Goal: Transaction & Acquisition: Purchase product/service

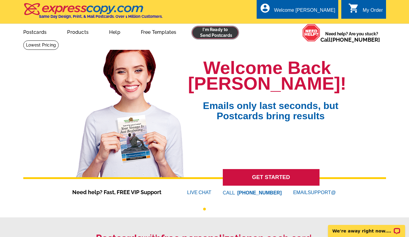
click at [221, 33] on link at bounding box center [215, 33] width 46 height 12
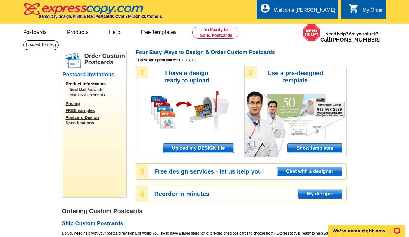
click at [183, 150] on span "Upload my DESIGN file" at bounding box center [198, 148] width 70 height 9
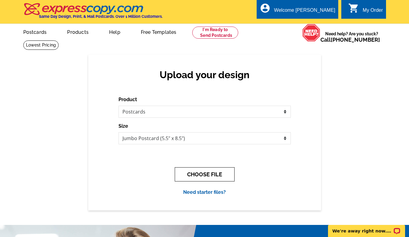
click at [195, 168] on button "CHOOSE FILE" at bounding box center [205, 175] width 60 height 14
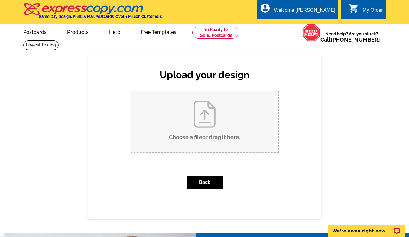
click at [201, 130] on input "Choose a file or drag it here ." at bounding box center [204, 122] width 147 height 61
type input "C:\fakepath\259888 postcard front.pdf"
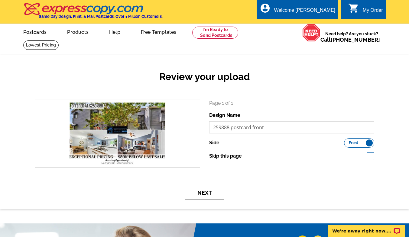
click at [204, 193] on button "Next" at bounding box center [204, 193] width 39 height 14
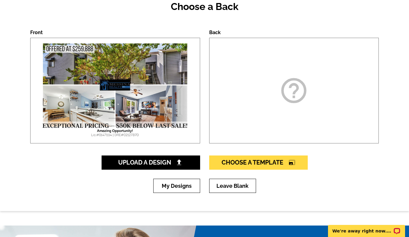
scroll to position [70, 0]
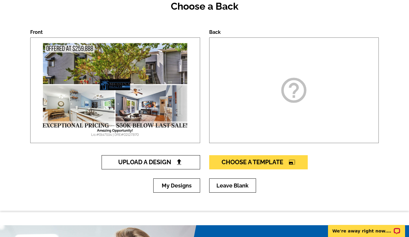
click at [166, 160] on span "Upload A Design" at bounding box center [150, 162] width 65 height 7
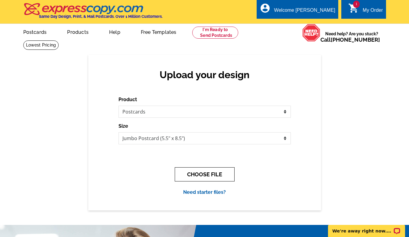
click at [203, 173] on button "CHOOSE FILE" at bounding box center [205, 175] width 60 height 14
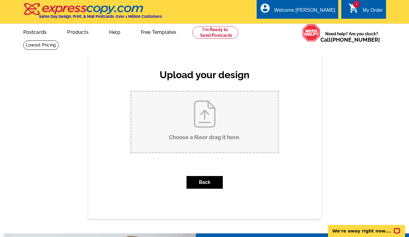
click at [208, 110] on input "Choose a file or drag it here ." at bounding box center [204, 122] width 147 height 61
type input "C:\fakepath\259888 postcard back.pdf"
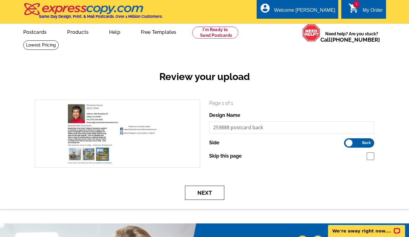
click at [201, 196] on button "Next" at bounding box center [204, 193] width 39 height 14
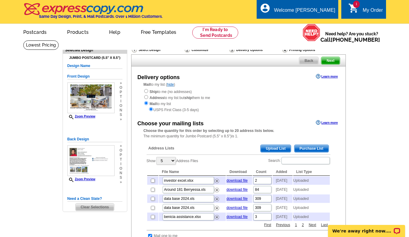
click at [276, 149] on span "Upload List" at bounding box center [276, 148] width 30 height 7
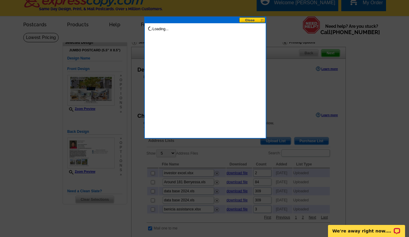
scroll to position [8, 0]
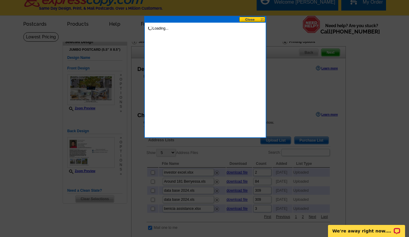
click at [250, 19] on button at bounding box center [252, 20] width 27 height 6
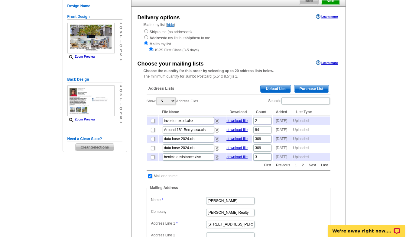
scroll to position [58, 0]
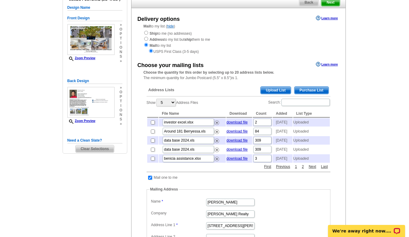
click at [267, 91] on span "Upload List" at bounding box center [276, 90] width 30 height 7
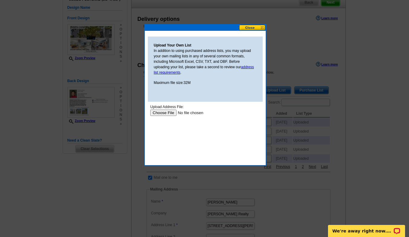
scroll to position [0, 0]
click at [160, 112] on input "file" at bounding box center [188, 113] width 77 height 6
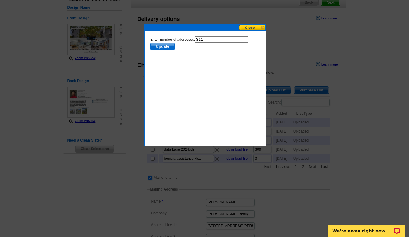
click at [165, 45] on span "Update" at bounding box center [162, 46] width 24 height 7
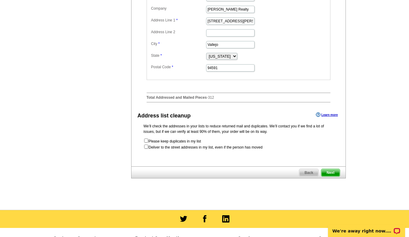
scroll to position [264, 0]
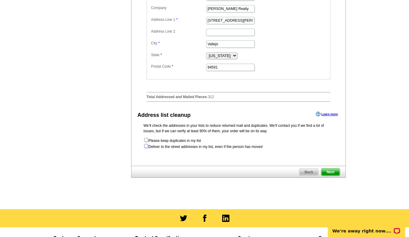
click at [145, 148] on input "checkbox" at bounding box center [146, 146] width 4 height 4
checkbox input "true"
radio input "true"
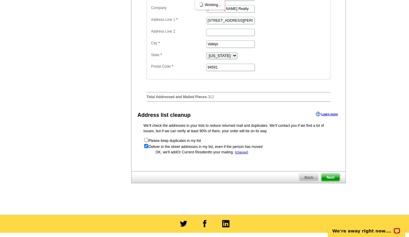
scroll to position [0, 0]
click at [335, 181] on span "Next" at bounding box center [331, 177] width 18 height 7
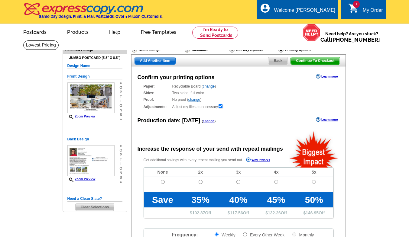
radio input "false"
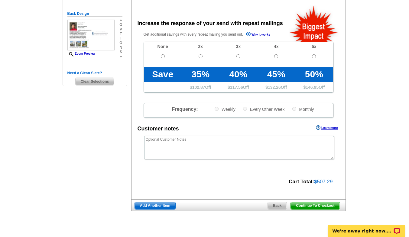
scroll to position [127, 0]
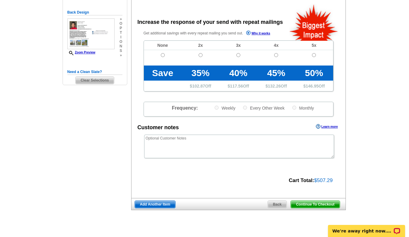
click at [276, 206] on span "Back" at bounding box center [277, 204] width 19 height 7
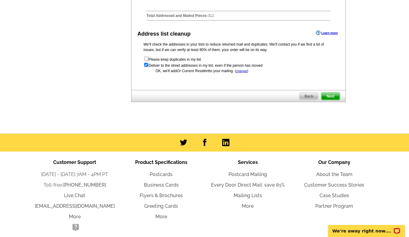
scroll to position [345, 0]
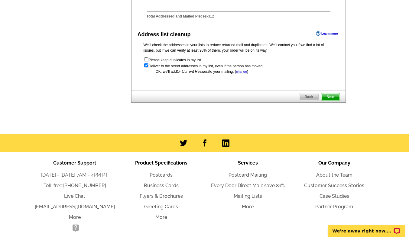
click at [327, 101] on span "Next" at bounding box center [331, 96] width 18 height 7
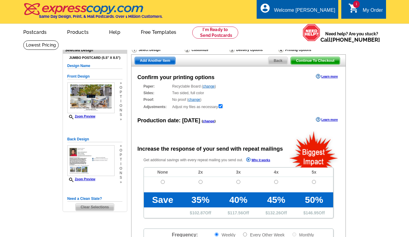
radio input "false"
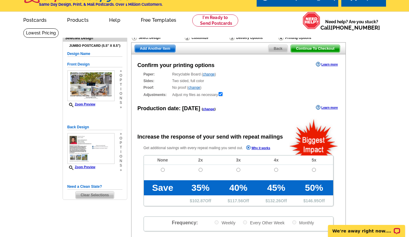
scroll to position [4, 0]
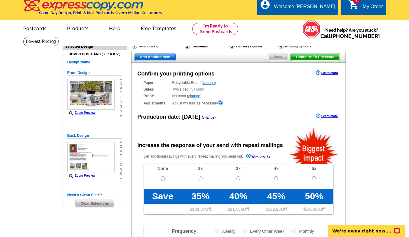
click at [162, 177] on input "radio" at bounding box center [163, 179] width 4 height 4
radio input "true"
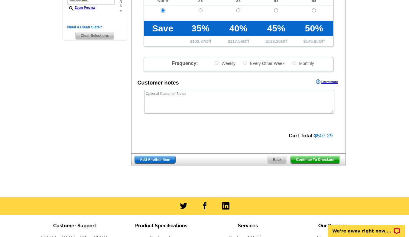
scroll to position [172, 0]
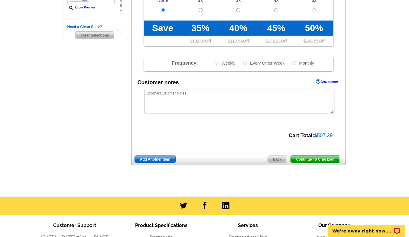
click at [311, 160] on span "Continue To Checkout" at bounding box center [315, 159] width 49 height 7
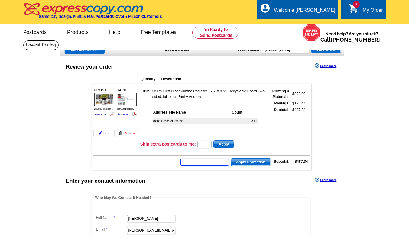
click at [202, 162] on input "text" at bounding box center [205, 162] width 48 height 7
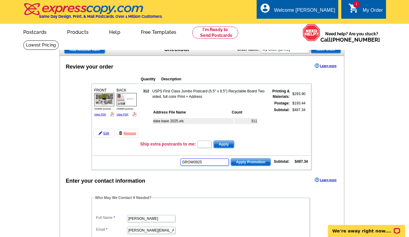
type input "GROW0925"
click at [253, 161] on span "Apply Promotion" at bounding box center [251, 162] width 40 height 7
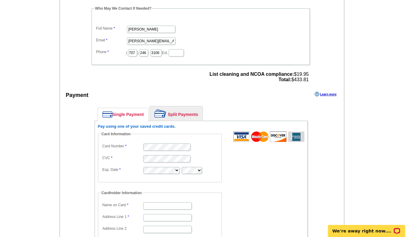
scroll to position [204, 0]
click at [200, 130] on div "Pay using one of your saved credit cards. Card Information Card Number CVC Exp.…" at bounding box center [201, 204] width 207 height 161
click at [161, 206] on input "Name on Card" at bounding box center [167, 205] width 48 height 7
type input "[PERSON_NAME]"
click at [162, 218] on input "Address Line 1" at bounding box center [167, 217] width 48 height 7
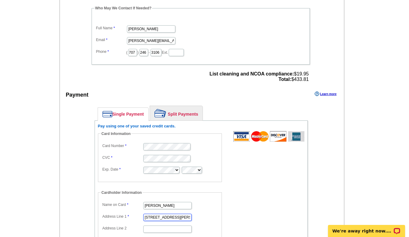
type input "[STREET_ADDRESS][PERSON_NAME]"
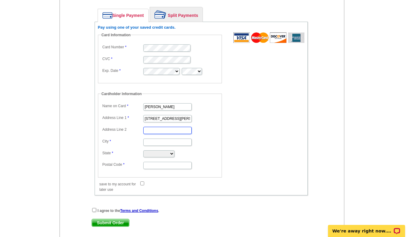
scroll to position [306, 0]
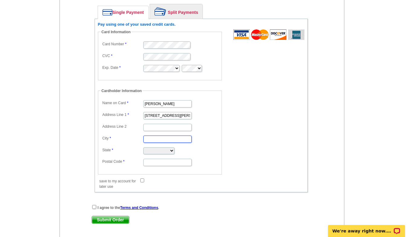
click at [156, 138] on input "City" at bounding box center [167, 139] width 48 height 7
type input "Vallejo"
click at [162, 150] on select "Alabama Alaska Arizona Arkansas California Colorado Connecticut District of Col…" at bounding box center [158, 151] width 31 height 7
select select "CA"
click at [143, 148] on select "Alabama Alaska Arizona Arkansas California Colorado Connecticut District of Col…" at bounding box center [158, 151] width 31 height 7
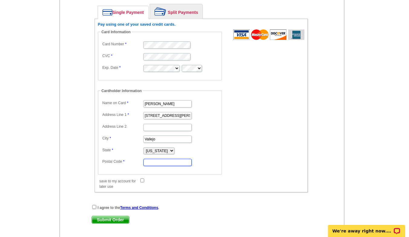
click at [158, 164] on input "Postal Code" at bounding box center [167, 162] width 48 height 7
type input "94591"
click at [225, 156] on dd "Cardholder Information Name on Card Rosanna Souza Address Line 1 185 James Rive…" at bounding box center [163, 131] width 130 height 87
click at [95, 209] on input "checkbox" at bounding box center [94, 207] width 4 height 4
checkbox input "true"
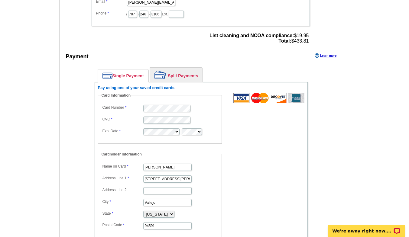
scroll to position [242, 0]
click at [174, 77] on link "Split Payments" at bounding box center [176, 75] width 53 height 15
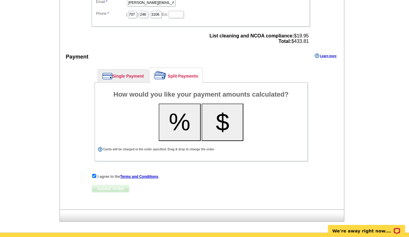
click at [217, 116] on button "$" at bounding box center [223, 123] width 42 height 38
select select "CA"
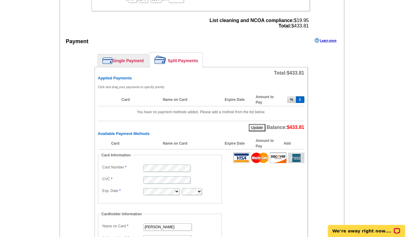
scroll to position [260, 0]
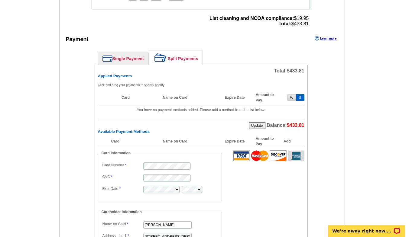
click at [111, 58] on img at bounding box center [108, 58] width 10 height 7
select select "CA"
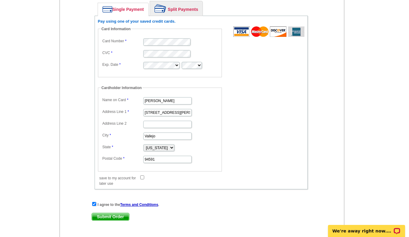
scroll to position [309, 0]
click at [105, 214] on link "Submit Order" at bounding box center [111, 218] width 38 height 8
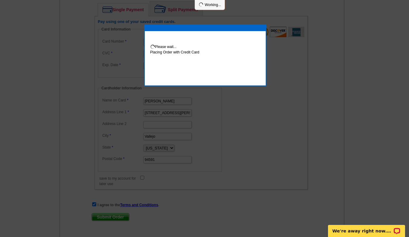
scroll to position [339, 0]
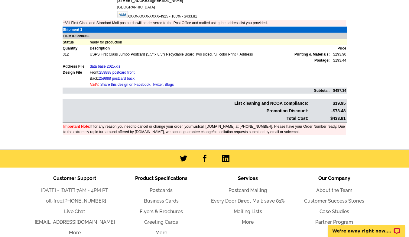
scroll to position [196, 0]
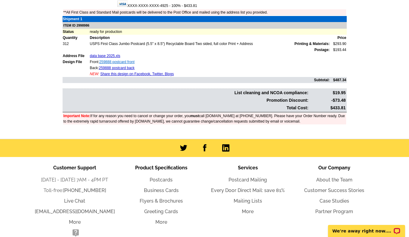
click at [118, 61] on link "259888 postcard front" at bounding box center [116, 62] width 35 height 4
click at [128, 67] on link "259888 postcard back" at bounding box center [117, 68] width 36 height 4
